Goal: Find specific page/section: Find specific page/section

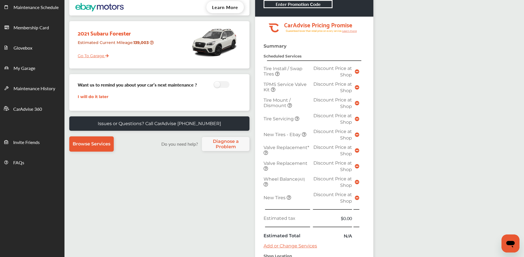
scroll to position [156, 0]
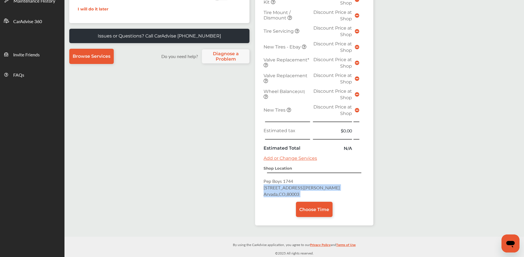
drag, startPoint x: 263, startPoint y: 186, endPoint x: 300, endPoint y: 193, distance: 37.1
click at [326, 200] on div "Summary Scheduled Services Tire Install / Swap Tires Discount Price at Shop TPM…" at bounding box center [314, 91] width 118 height 270
copy p "[STREET_ADDRESS][PERSON_NAME]"
click at [262, 184] on div "Summary Scheduled Services Tire Install / Swap Tires Discount Price at Shop TPM…" at bounding box center [314, 91] width 118 height 270
click at [267, 182] on span "Pep Boys 1744" at bounding box center [279, 181] width 30 height 6
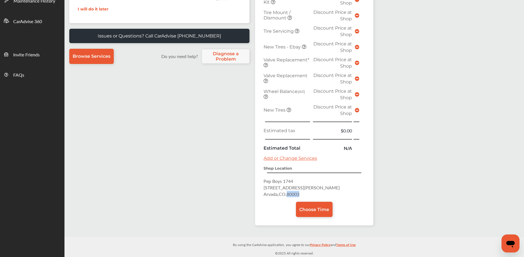
drag, startPoint x: 289, startPoint y: 194, endPoint x: 301, endPoint y: 193, distance: 11.6
click at [306, 194] on p "Pep Boys [STREET_ADDRESS][PERSON_NAME]" at bounding box center [314, 187] width 101 height 19
copy span "80003"
